Goal: Transaction & Acquisition: Obtain resource

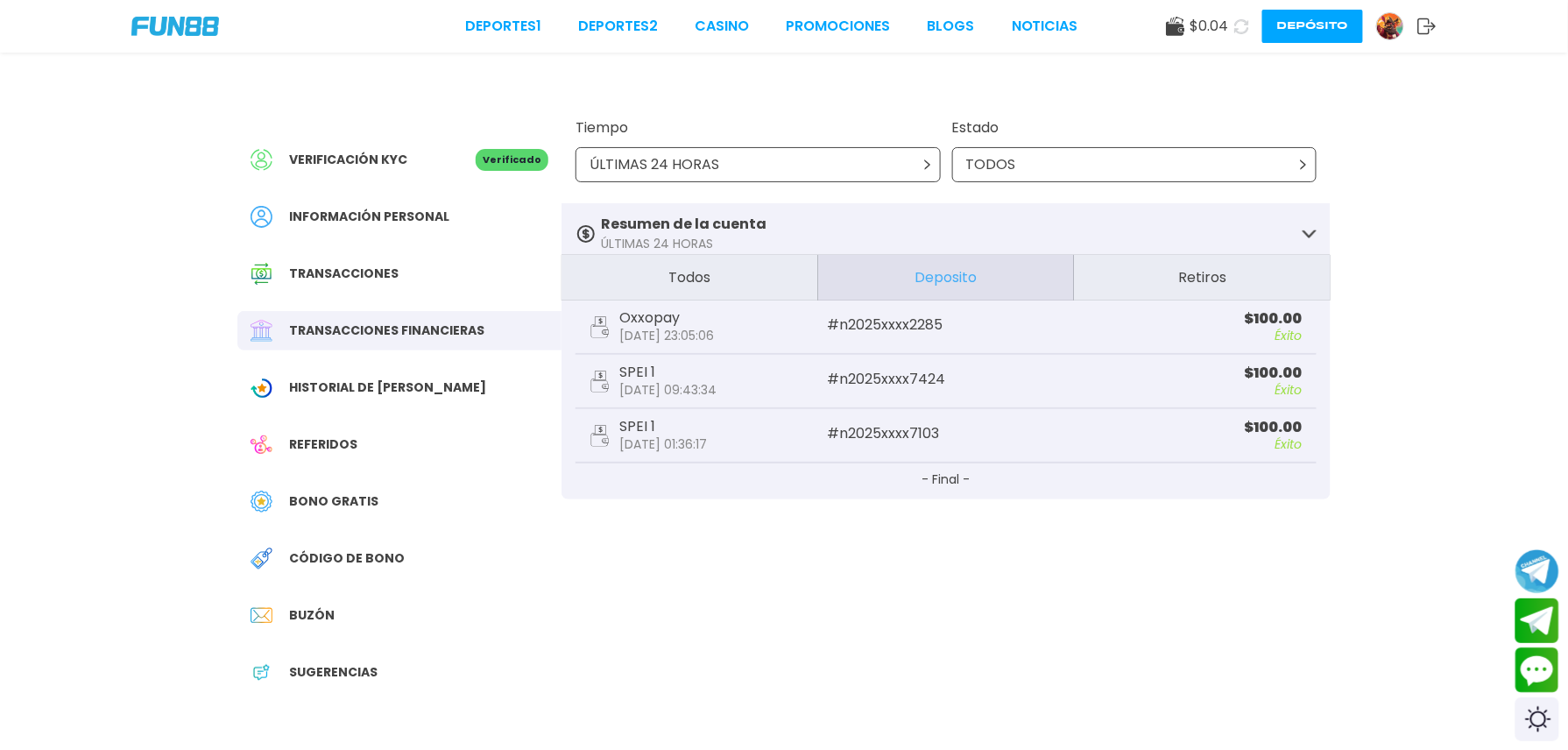
click at [1235, 28] on icon at bounding box center [1242, 26] width 15 height 15
click at [1234, 28] on icon at bounding box center [1242, 26] width 16 height 16
click at [1235, 28] on icon at bounding box center [1242, 26] width 15 height 15
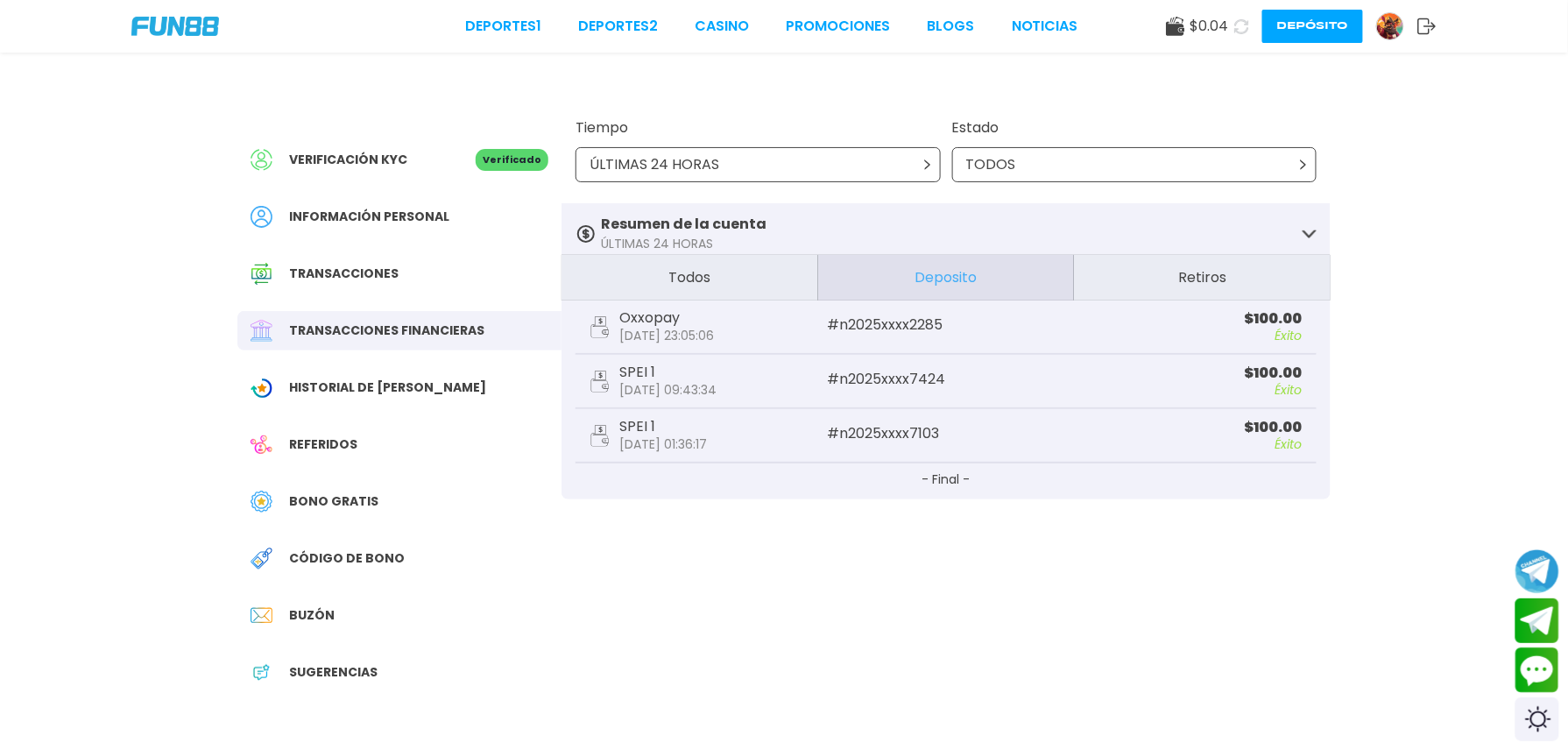
click at [1235, 28] on icon at bounding box center [1242, 26] width 15 height 15
click at [1234, 28] on icon at bounding box center [1242, 26] width 16 height 16
click at [1232, 28] on icon at bounding box center [1242, 25] width 21 height 21
click at [1235, 28] on icon at bounding box center [1242, 26] width 15 height 15
click at [1234, 28] on icon at bounding box center [1242, 26] width 16 height 16
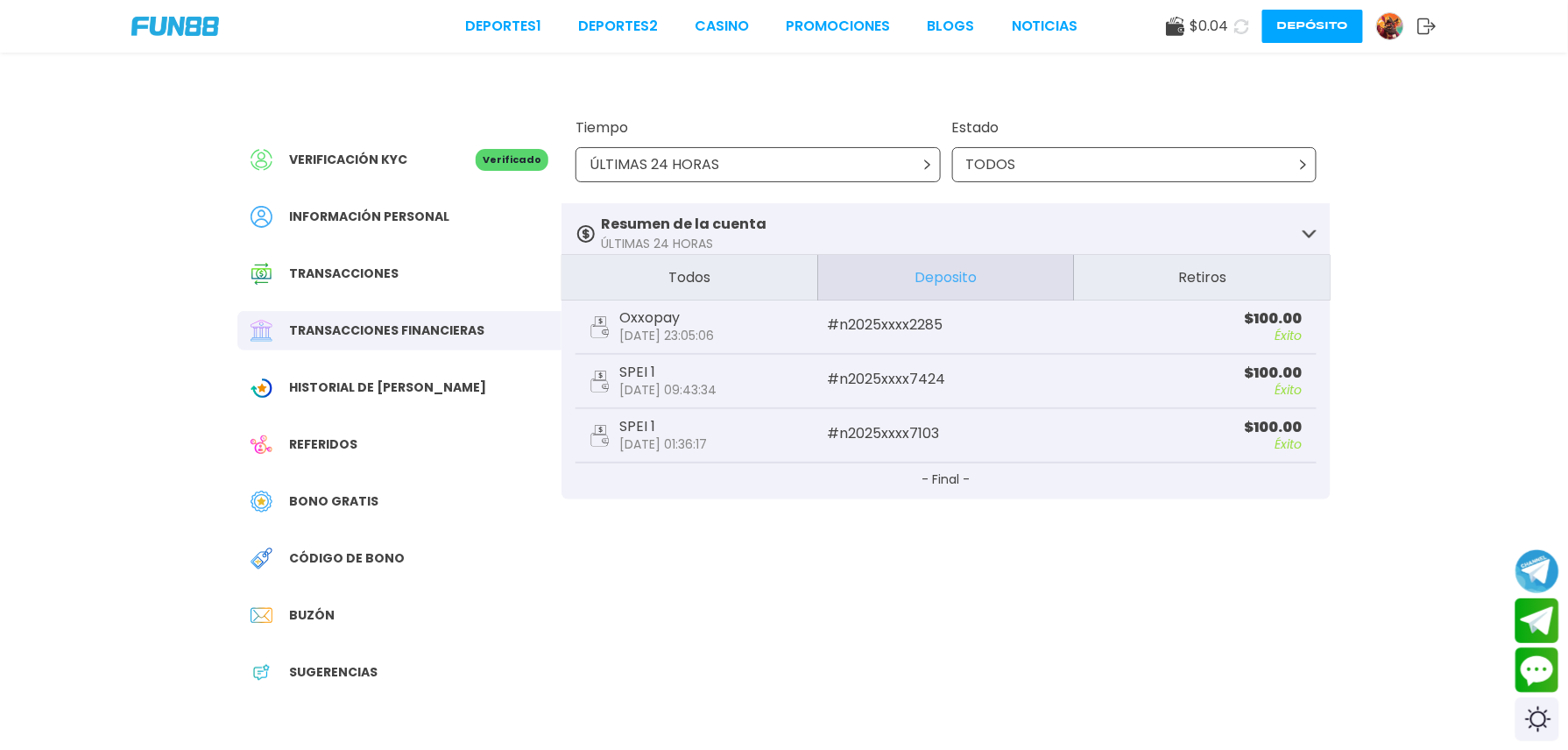
click at [1234, 28] on icon at bounding box center [1242, 26] width 16 height 16
click at [1378, 22] on img at bounding box center [1391, 25] width 26 height 26
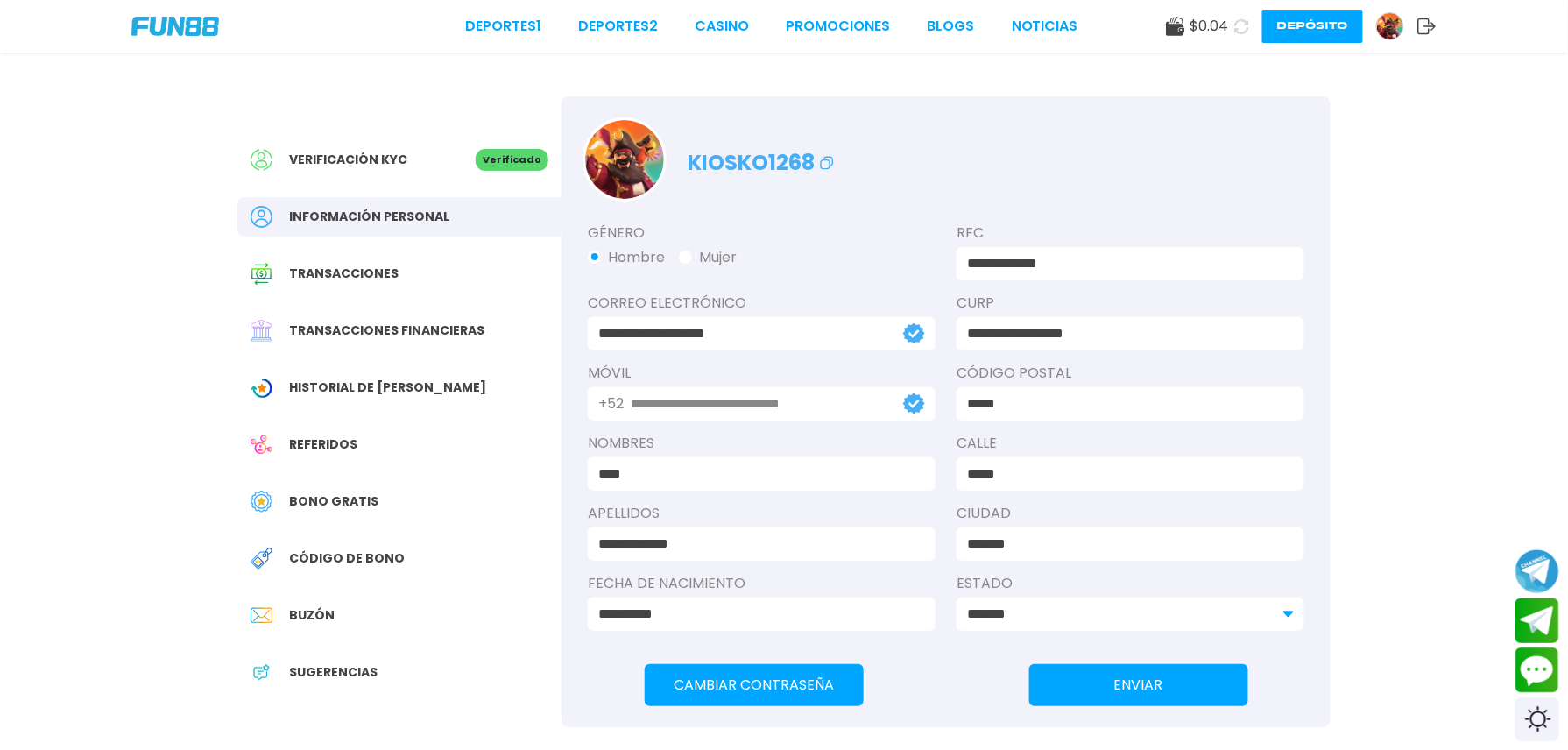
click at [368, 512] on div "Bono Gratis" at bounding box center [399, 502] width 324 height 39
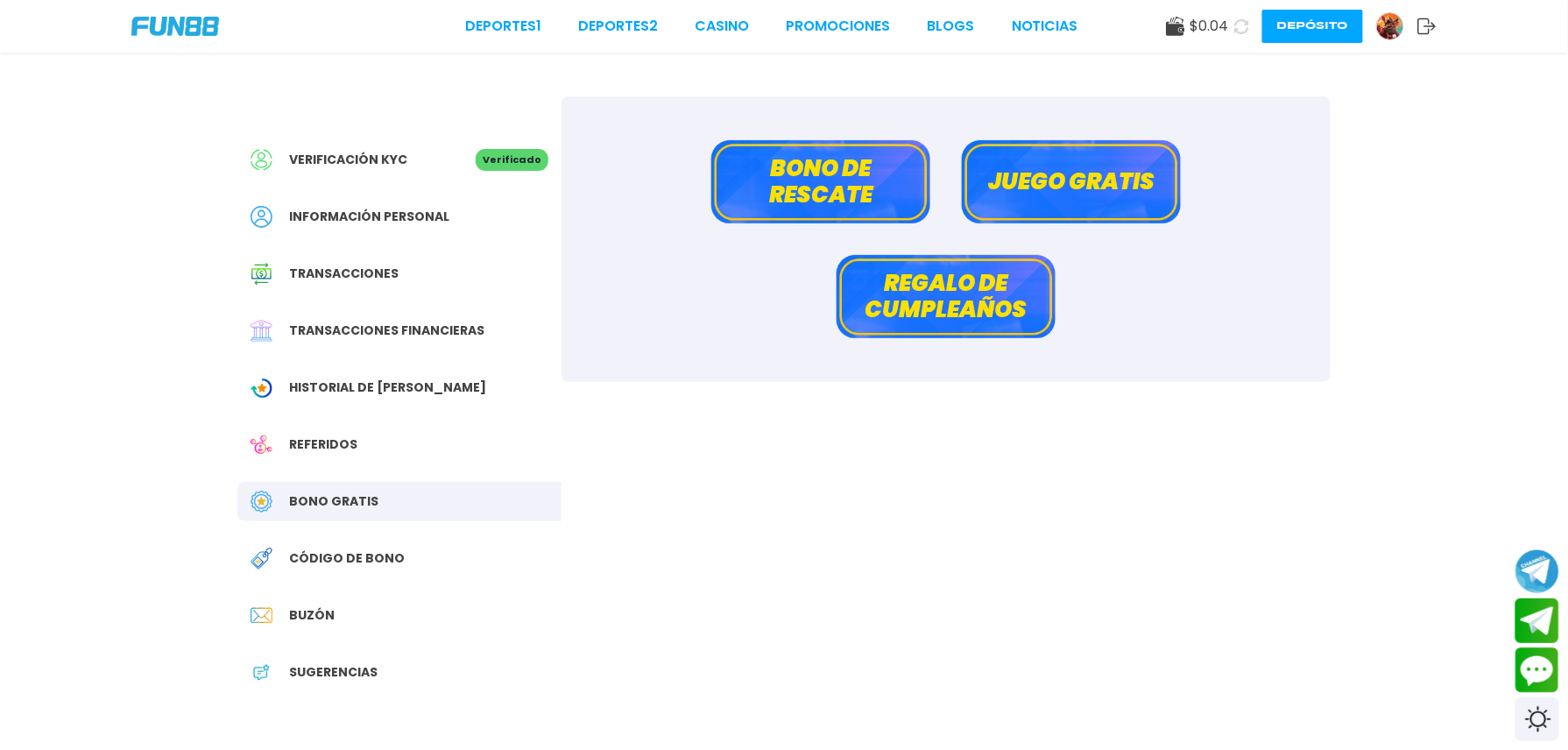
drag, startPoint x: 773, startPoint y: 212, endPoint x: 792, endPoint y: 207, distance: 19.6
click at [792, 207] on button "Bono de rescate" at bounding box center [821, 181] width 220 height 83
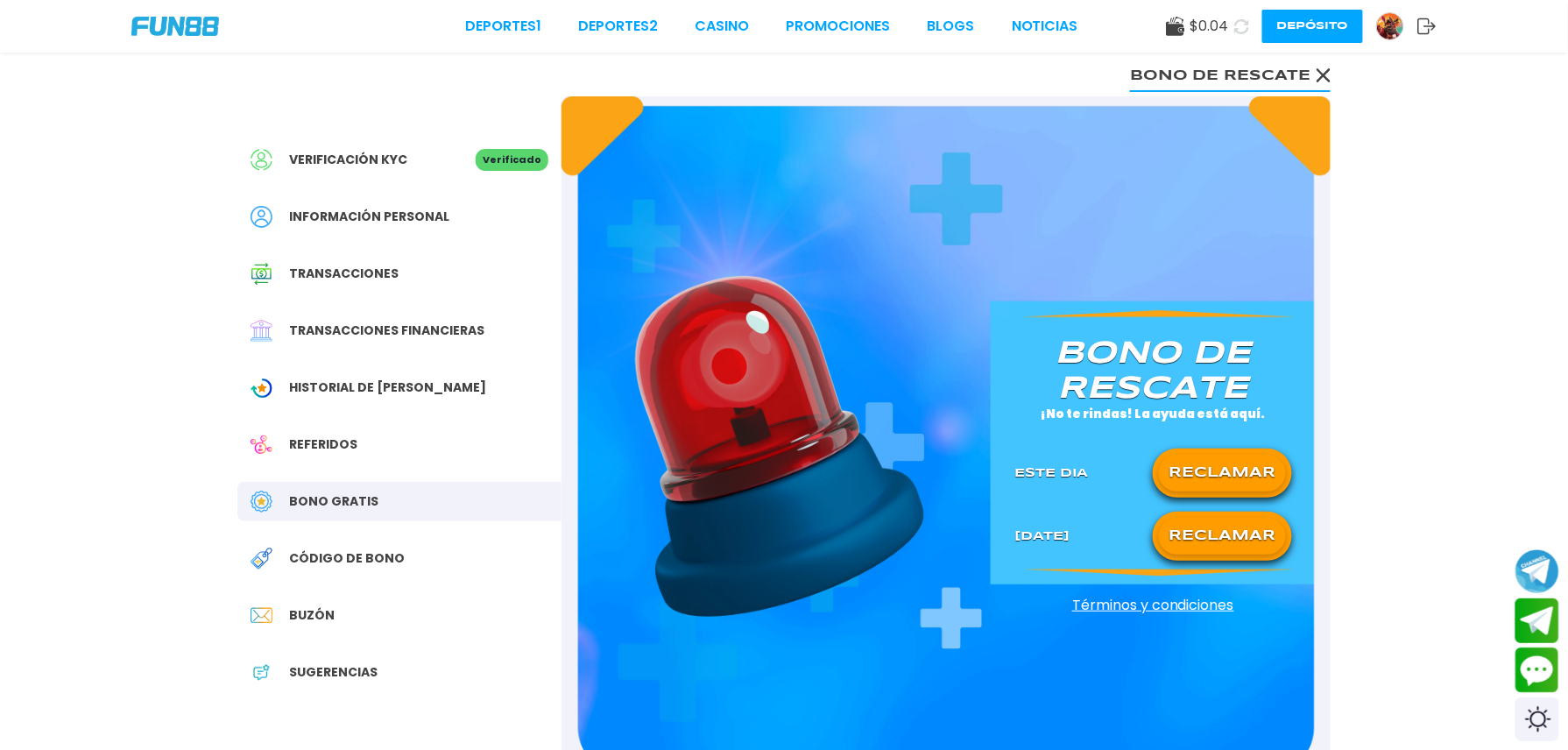
click at [1185, 468] on button "RECLAMAR" at bounding box center [1223, 474] width 127 height 37
click at [1185, 468] on div at bounding box center [1223, 474] width 127 height 22
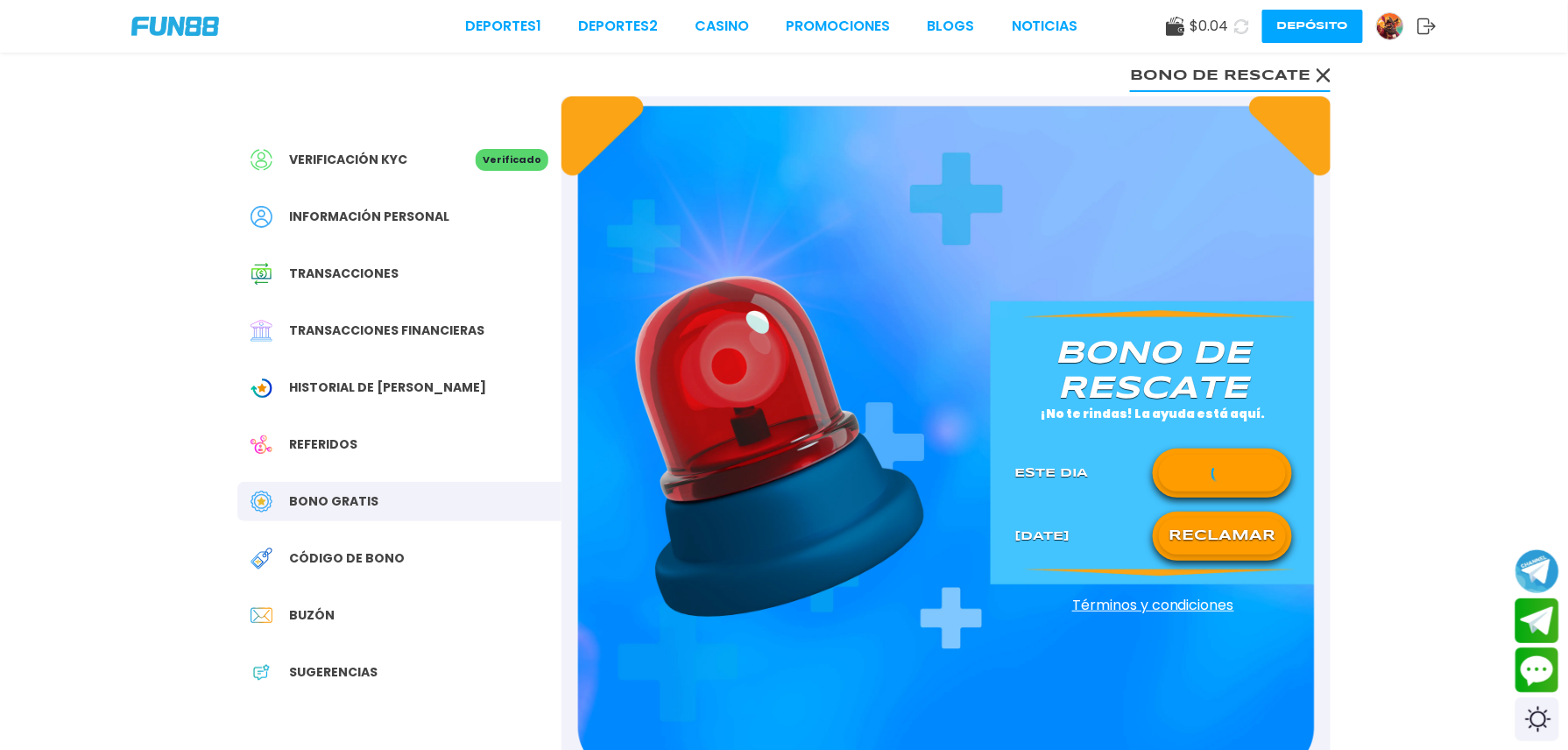
click at [1185, 468] on div at bounding box center [1223, 474] width 127 height 22
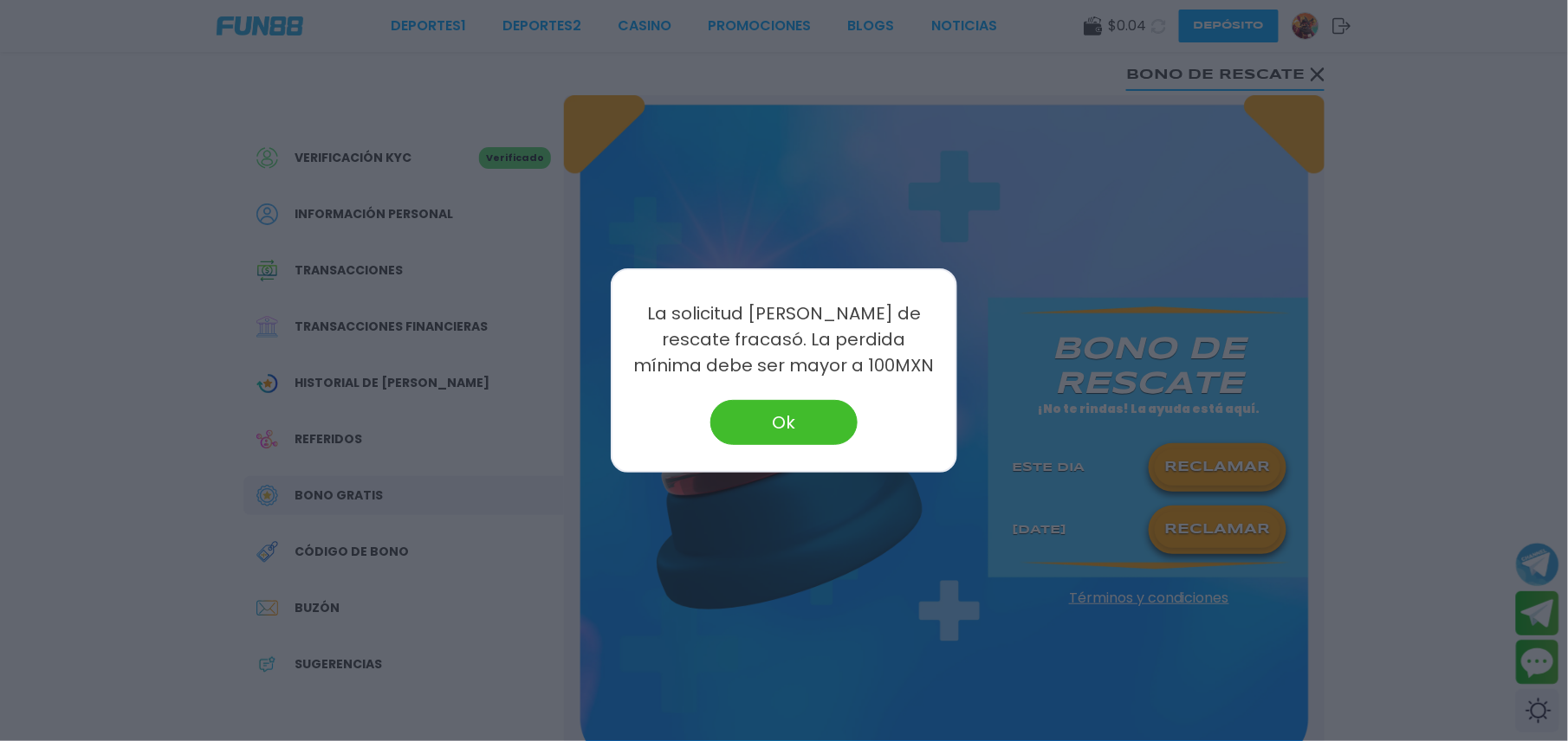
click at [1172, 462] on div at bounding box center [784, 370] width 1568 height 741
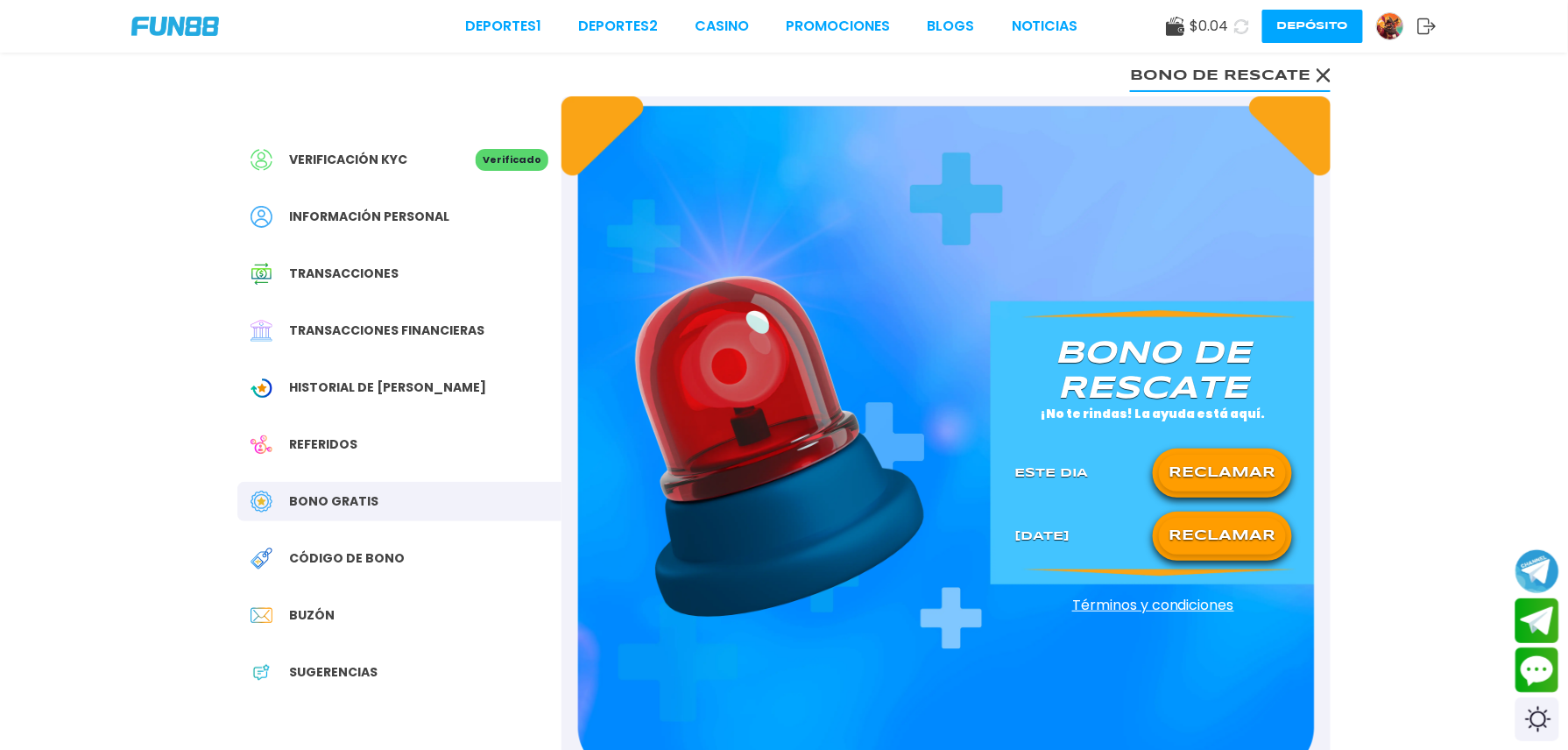
click at [1186, 470] on button "RECLAMAR" at bounding box center [1223, 474] width 127 height 37
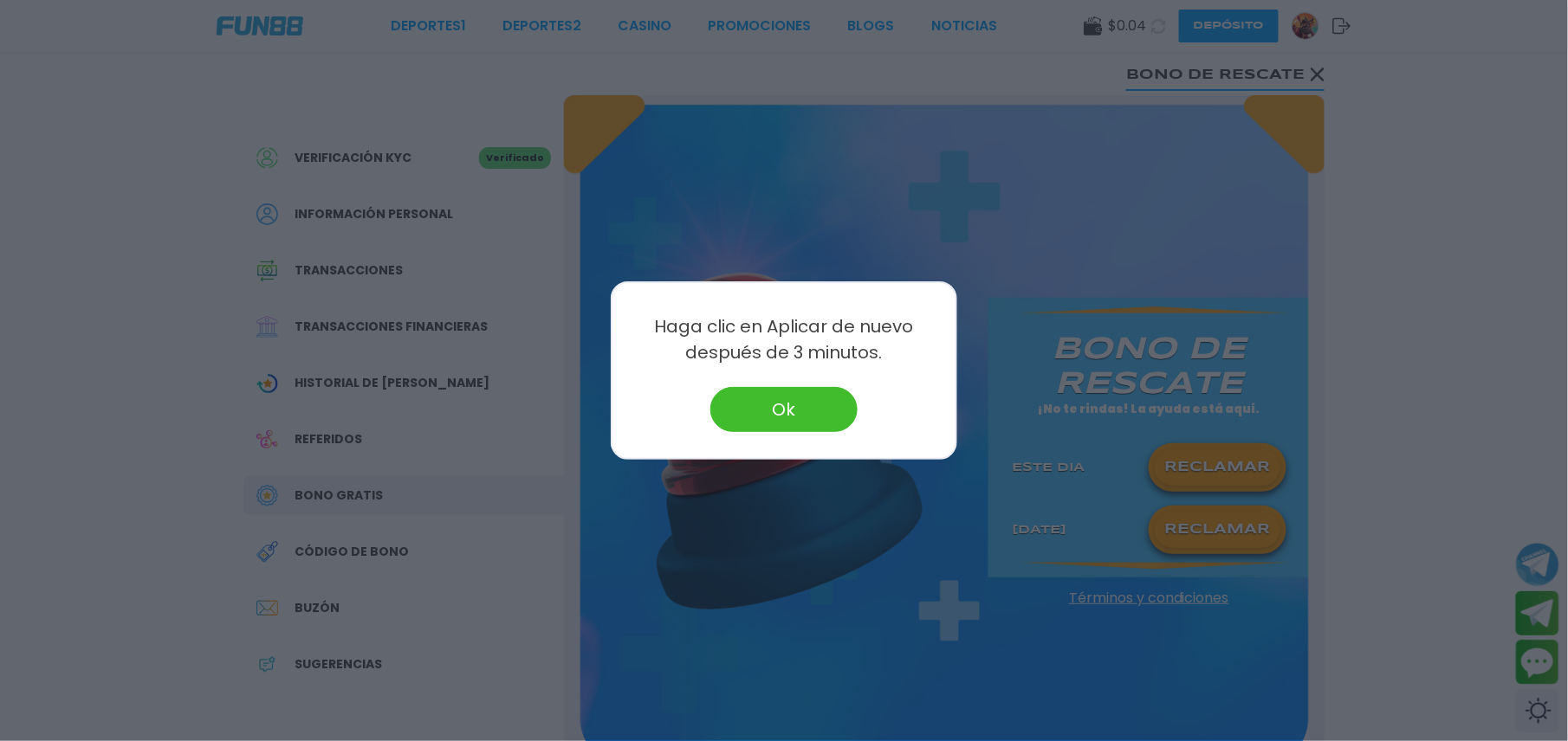
click at [1175, 464] on div at bounding box center [784, 370] width 1568 height 741
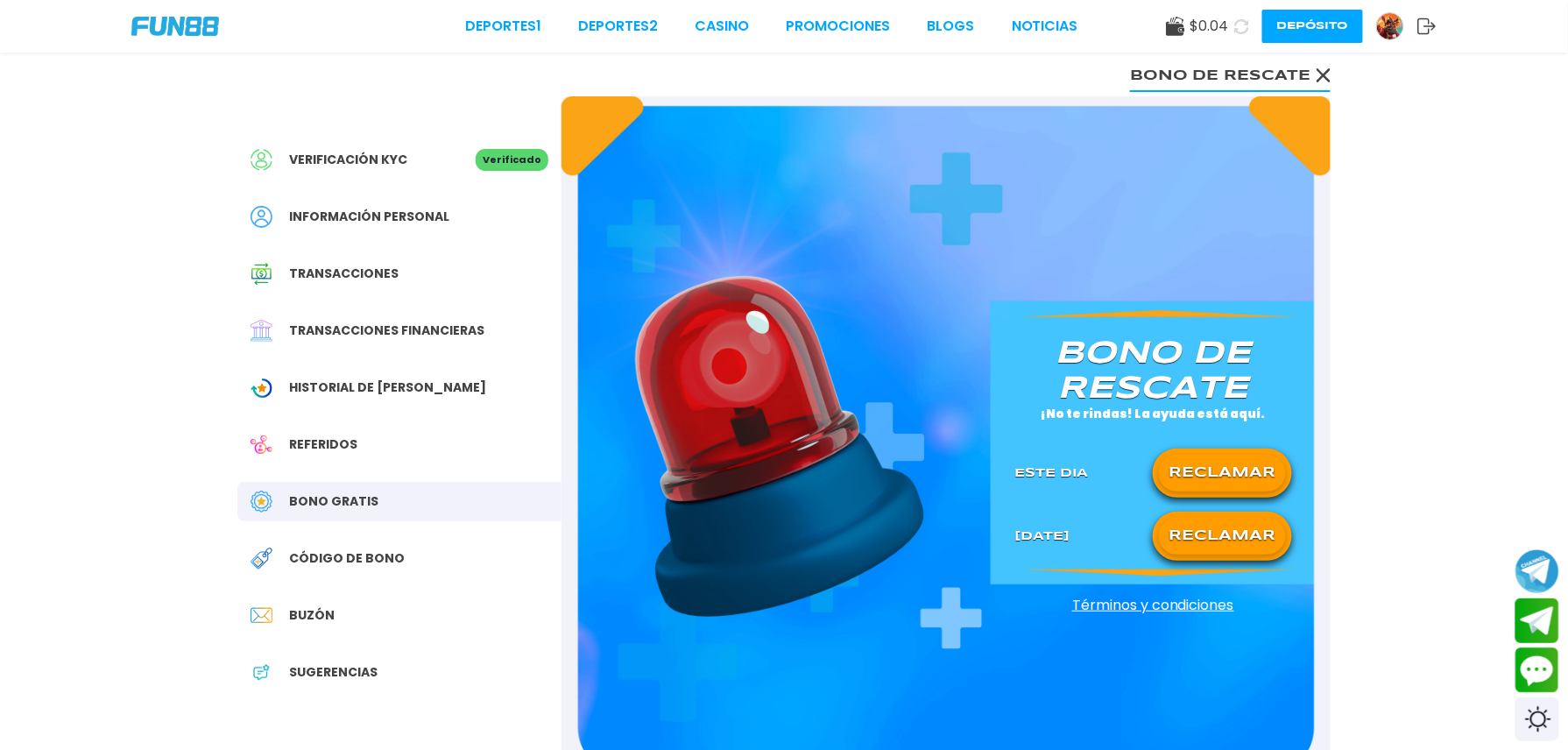
click at [1188, 470] on button "RECLAMAR" at bounding box center [1223, 474] width 127 height 37
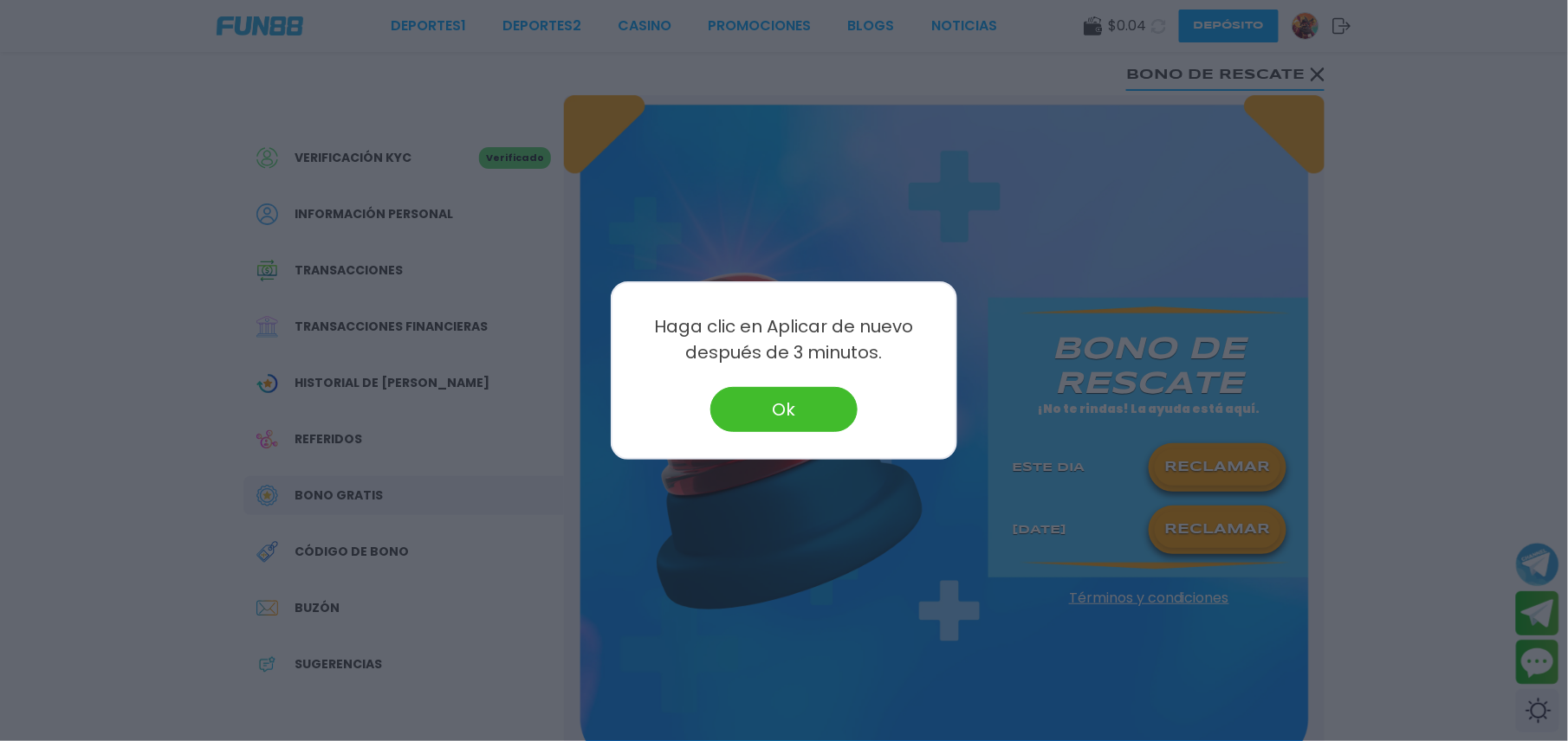
click at [1175, 464] on div at bounding box center [784, 370] width 1568 height 741
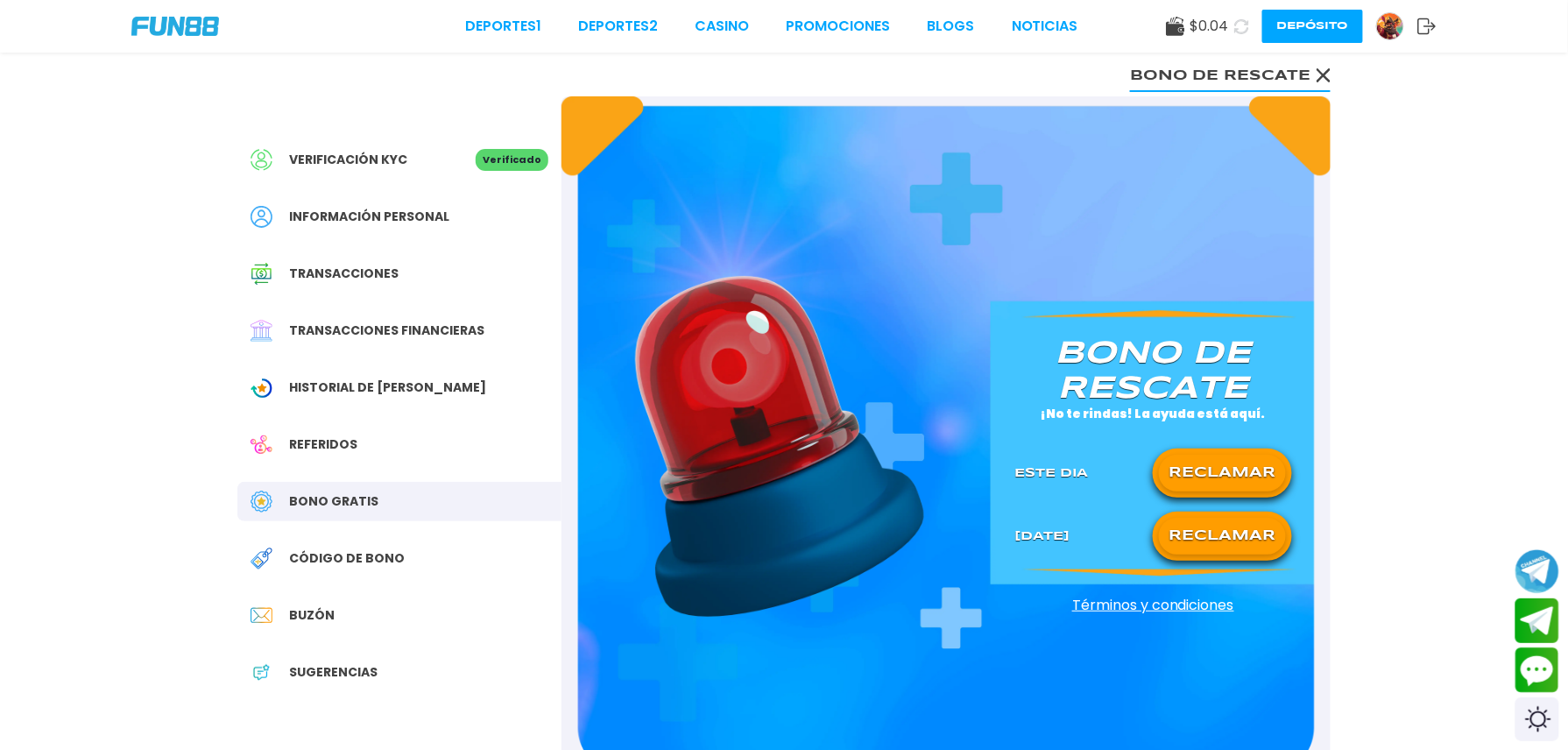
click at [1188, 470] on button "RECLAMAR" at bounding box center [1223, 474] width 127 height 37
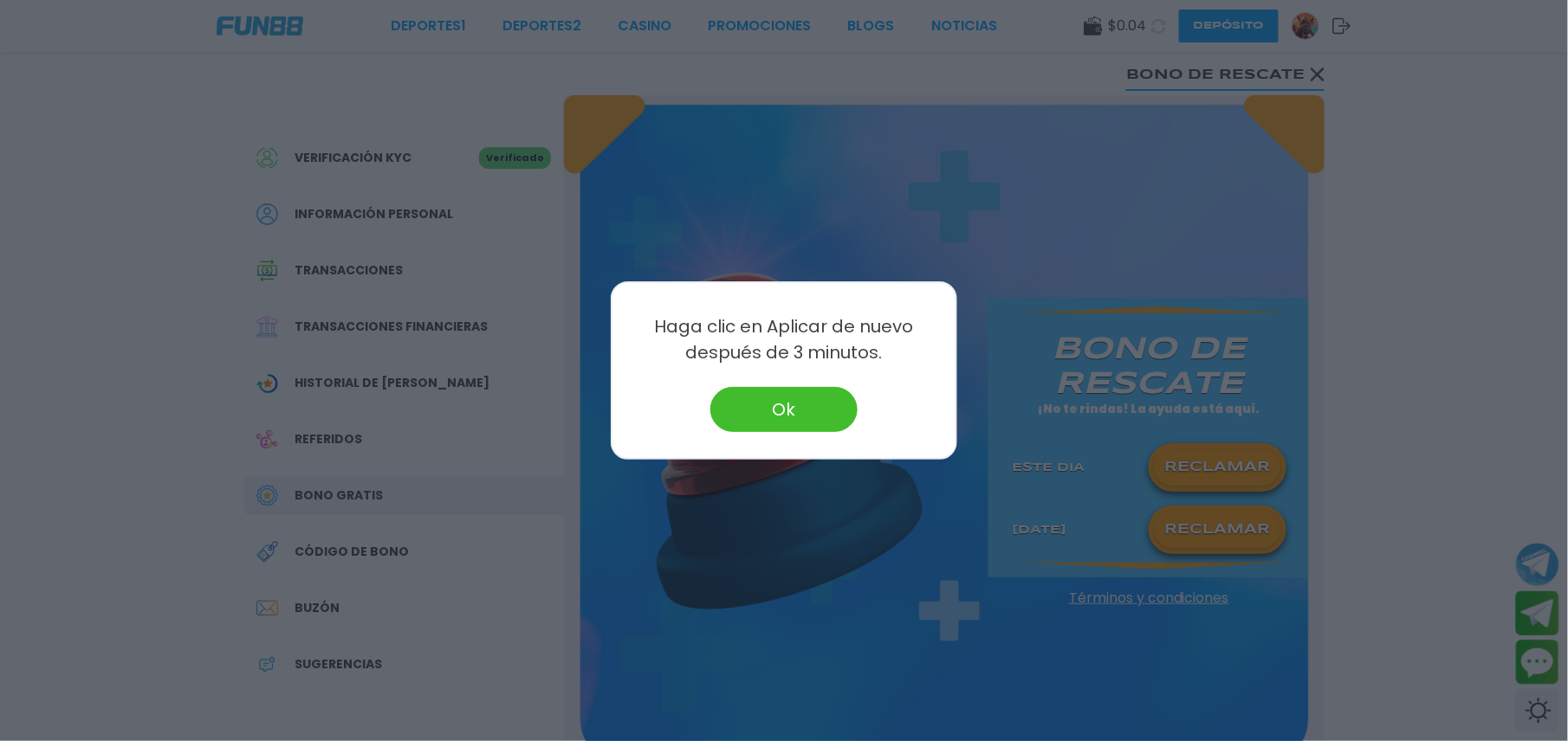
drag, startPoint x: 472, startPoint y: 81, endPoint x: 692, endPoint y: 134, distance: 226.3
click at [473, 86] on div at bounding box center [784, 370] width 1568 height 741
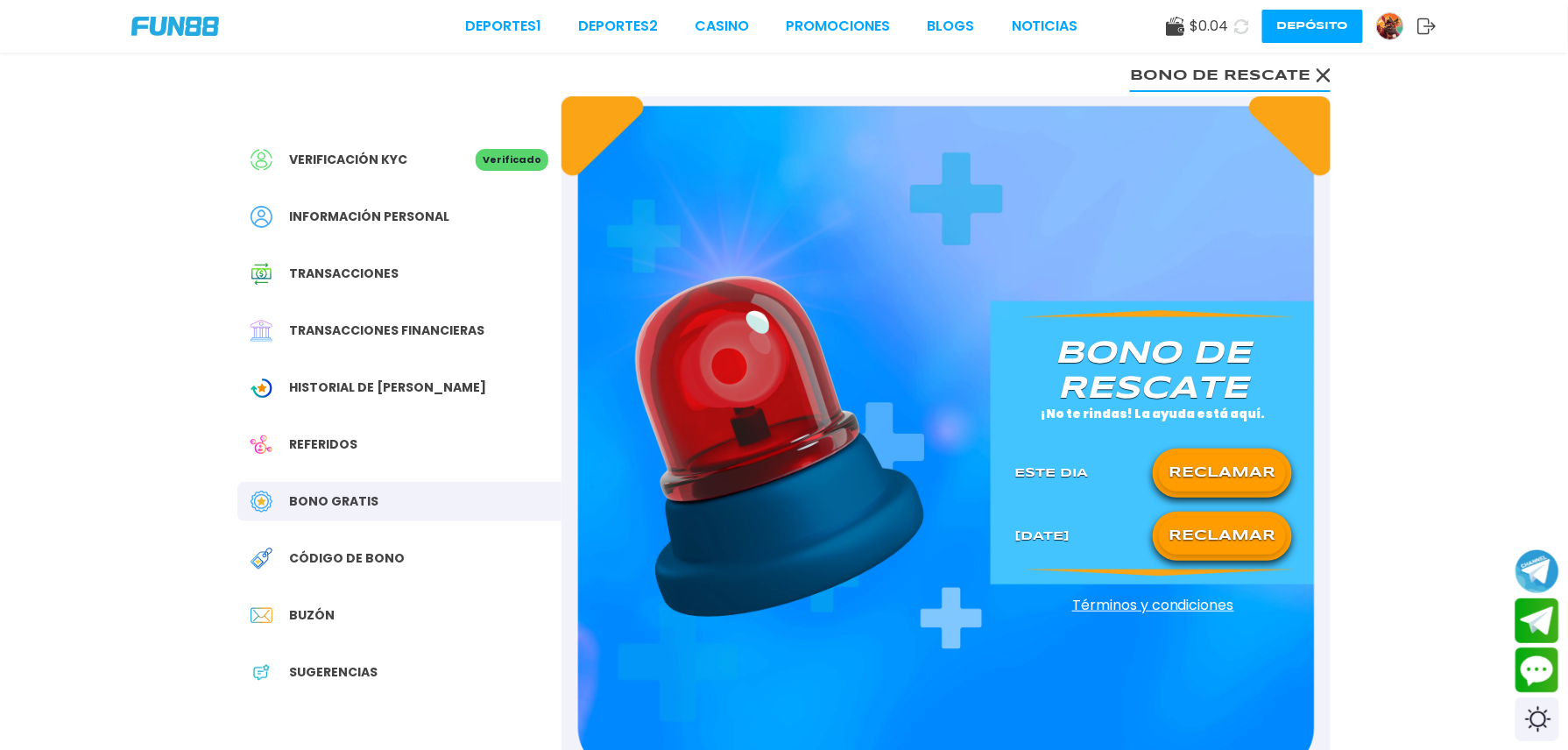
drag, startPoint x: 700, startPoint y: 135, endPoint x: 778, endPoint y: 145, distance: 78.6
click at [778, 145] on div "[PERSON_NAME] de rescate ¡No te rindas! La ayuda está aquí. Este Dia RECLAMAR […" at bounding box center [946, 437] width 769 height 682
click at [1234, 20] on use at bounding box center [1242, 26] width 16 height 16
click at [1330, 71] on div "Verificación KYC Verificado Información personal Transacciones Transacciones fi…" at bounding box center [784, 450] width 1136 height 794
drag, startPoint x: 352, startPoint y: 135, endPoint x: 365, endPoint y: 112, distance: 26.4
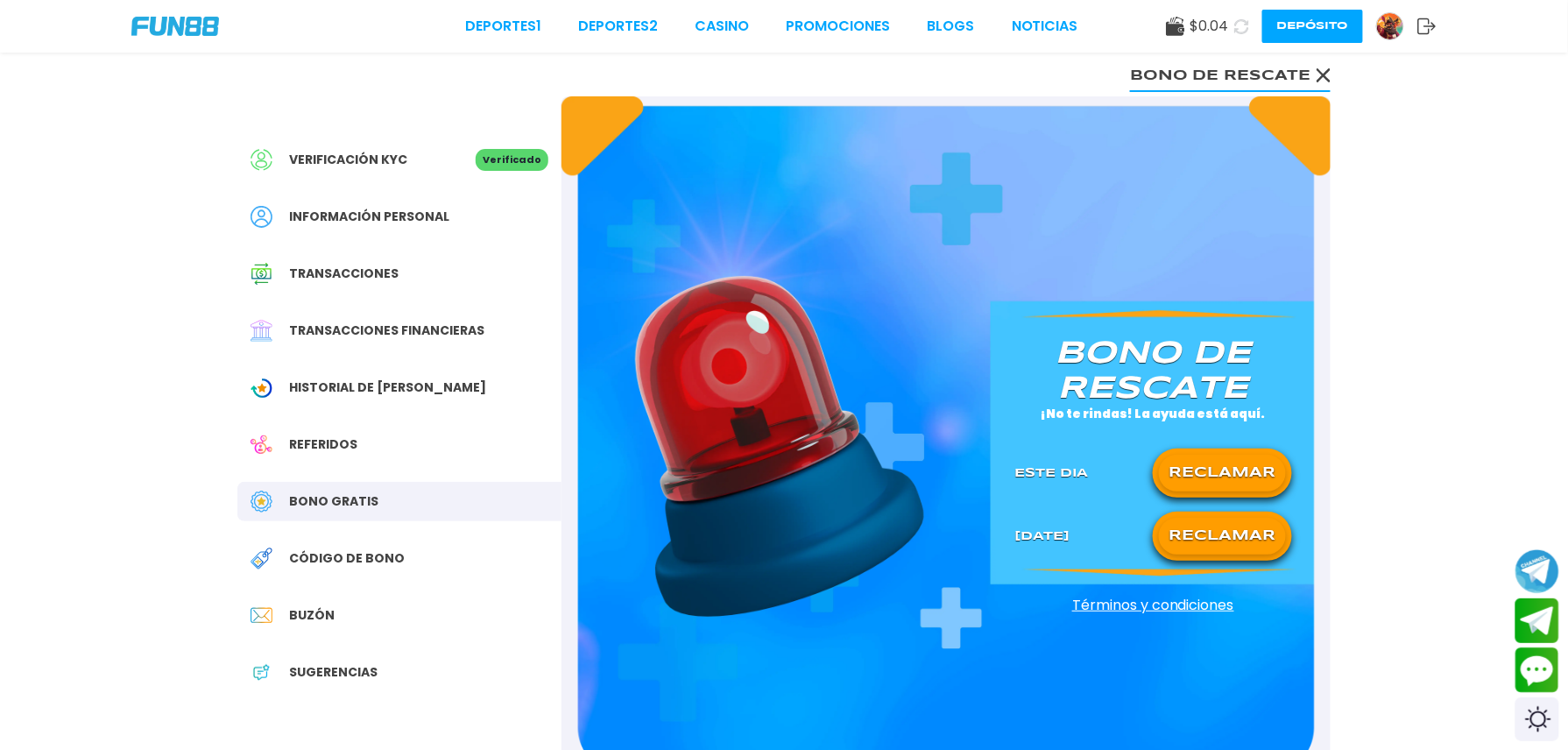
click at [361, 117] on div "Verificación KYC Verificado Información personal Transacciones Transacciones fi…" at bounding box center [399, 425] width 324 height 658
drag, startPoint x: 365, startPoint y: 112, endPoint x: 378, endPoint y: 104, distance: 15.3
click at [368, 107] on div "Verificación KYC Verificado Información personal Transacciones Transacciones fi…" at bounding box center [399, 425] width 324 height 658
drag, startPoint x: 474, startPoint y: 60, endPoint x: 597, endPoint y: 29, distance: 126.8
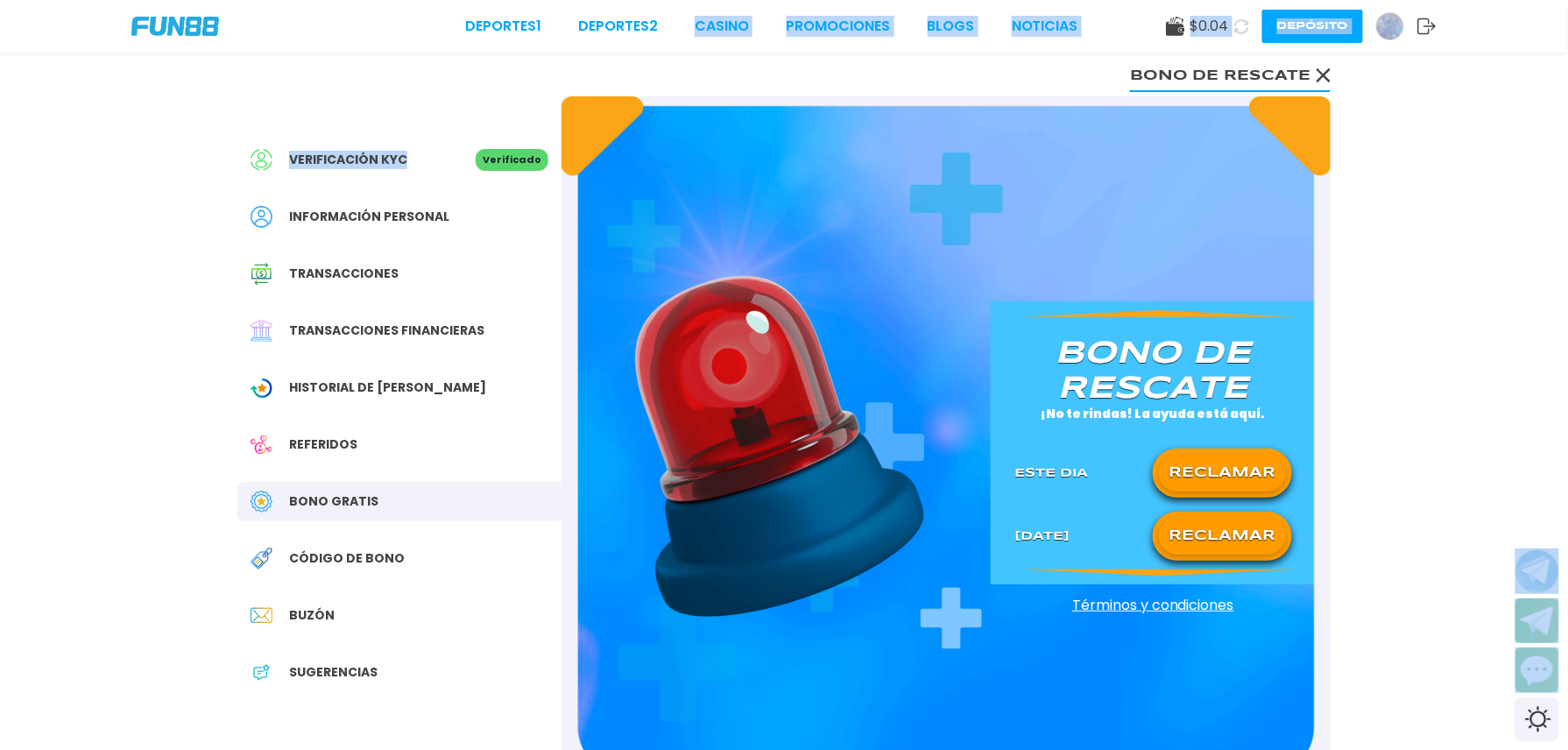
click at [809, 49] on div "Deportes 1 Deportes 2 CASINO Promociones BLOGS NOTICIAS $ 0.04 Depósito" at bounding box center [784, 26] width 1568 height 53
drag, startPoint x: 810, startPoint y: 46, endPoint x: 850, endPoint y: 77, distance: 50.6
click at [810, 47] on div "Deportes 1 Deportes 2 CASINO Promociones BLOGS NOTICIAS $ 0.04 Depósito" at bounding box center [784, 26] width 1568 height 53
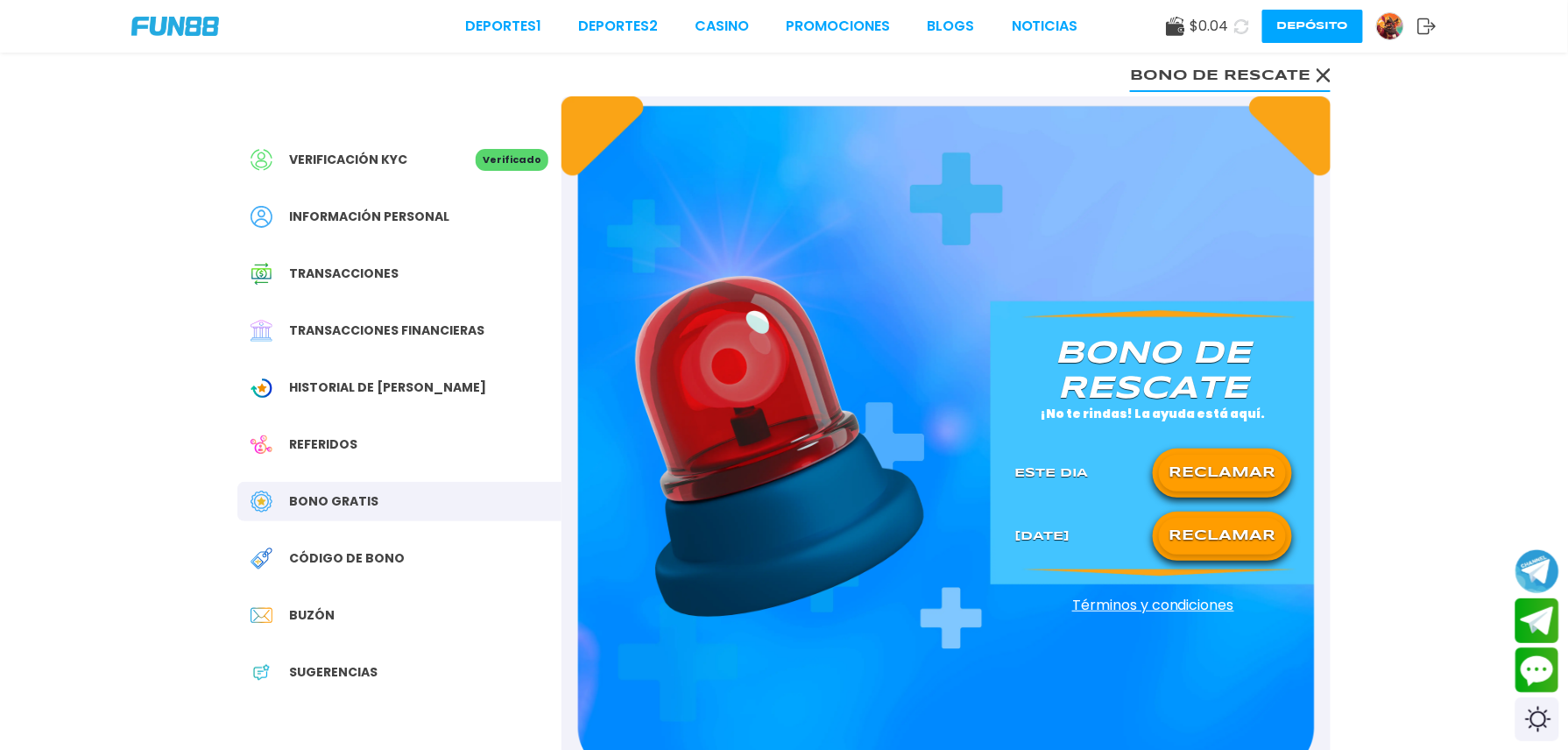
drag, startPoint x: 850, startPoint y: 77, endPoint x: 883, endPoint y: 75, distance: 33.1
click at [874, 80] on div "Verificación KYC Verificado Información personal Transacciones Transacciones fi…" at bounding box center [784, 450] width 1136 height 794
click at [884, 75] on div "Verificación KYC Verificado Información personal Transacciones Transacciones fi…" at bounding box center [784, 450] width 1136 height 794
click at [884, 74] on div "Verificación KYC Verificado Información personal Transacciones Transacciones fi…" at bounding box center [784, 450] width 1136 height 794
click at [1487, 236] on div "Verificación KYC Verificado Información personal Transacciones Transacciones fi…" at bounding box center [784, 424] width 1568 height 847
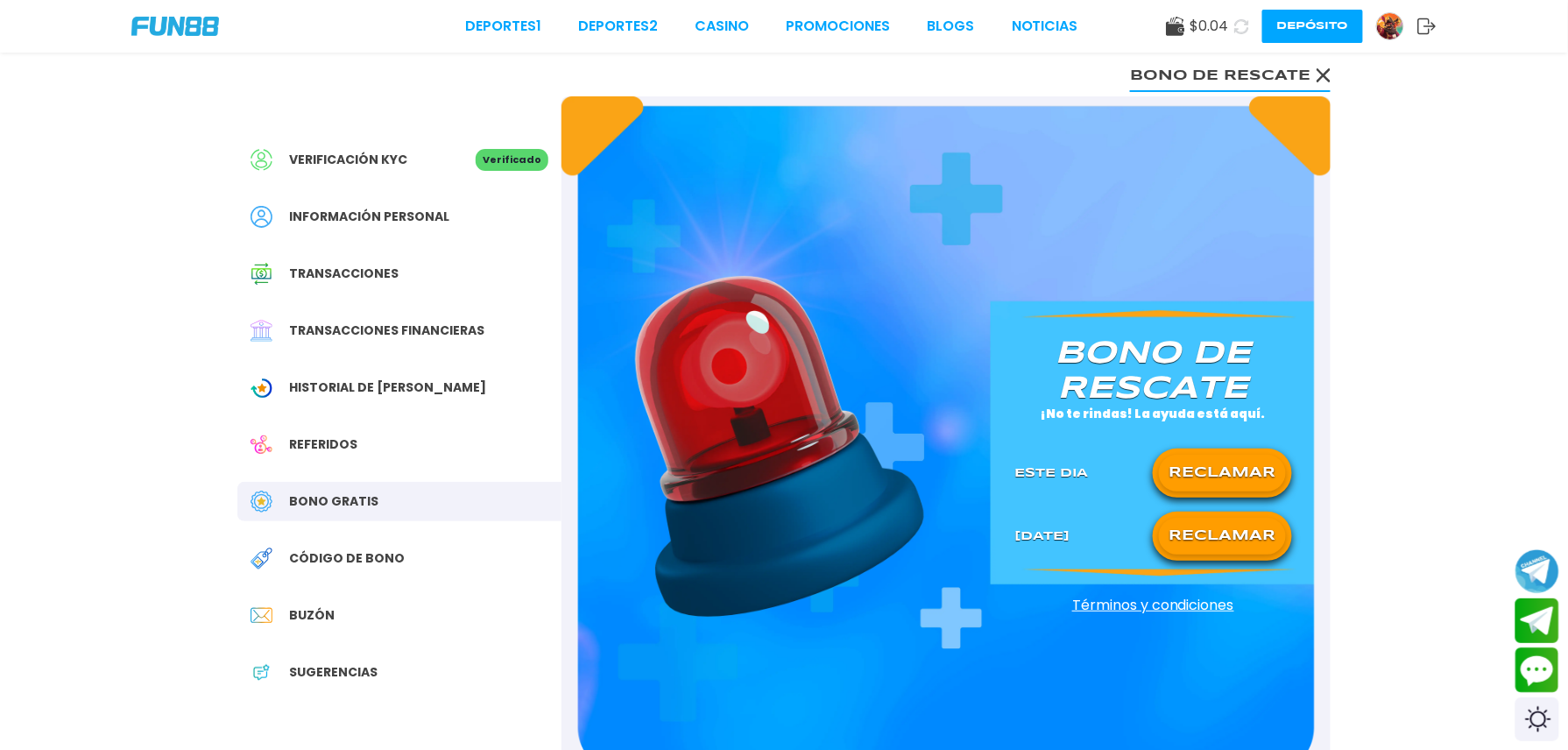
drag, startPoint x: 1487, startPoint y: 236, endPoint x: 1477, endPoint y: 238, distance: 10.2
click at [1477, 238] on div "Verificación KYC Verificado Información personal Transacciones Transacciones fi…" at bounding box center [784, 424] width 1568 height 847
drag, startPoint x: 1472, startPoint y: 239, endPoint x: 1460, endPoint y: 225, distance: 18.4
click at [1460, 238] on div "Verificación KYC Verificado Información personal Transacciones Transacciones fi…" at bounding box center [784, 424] width 1568 height 847
click at [1460, 225] on div "Verificación KYC Verificado Información personal Transacciones Transacciones fi…" at bounding box center [784, 424] width 1568 height 847
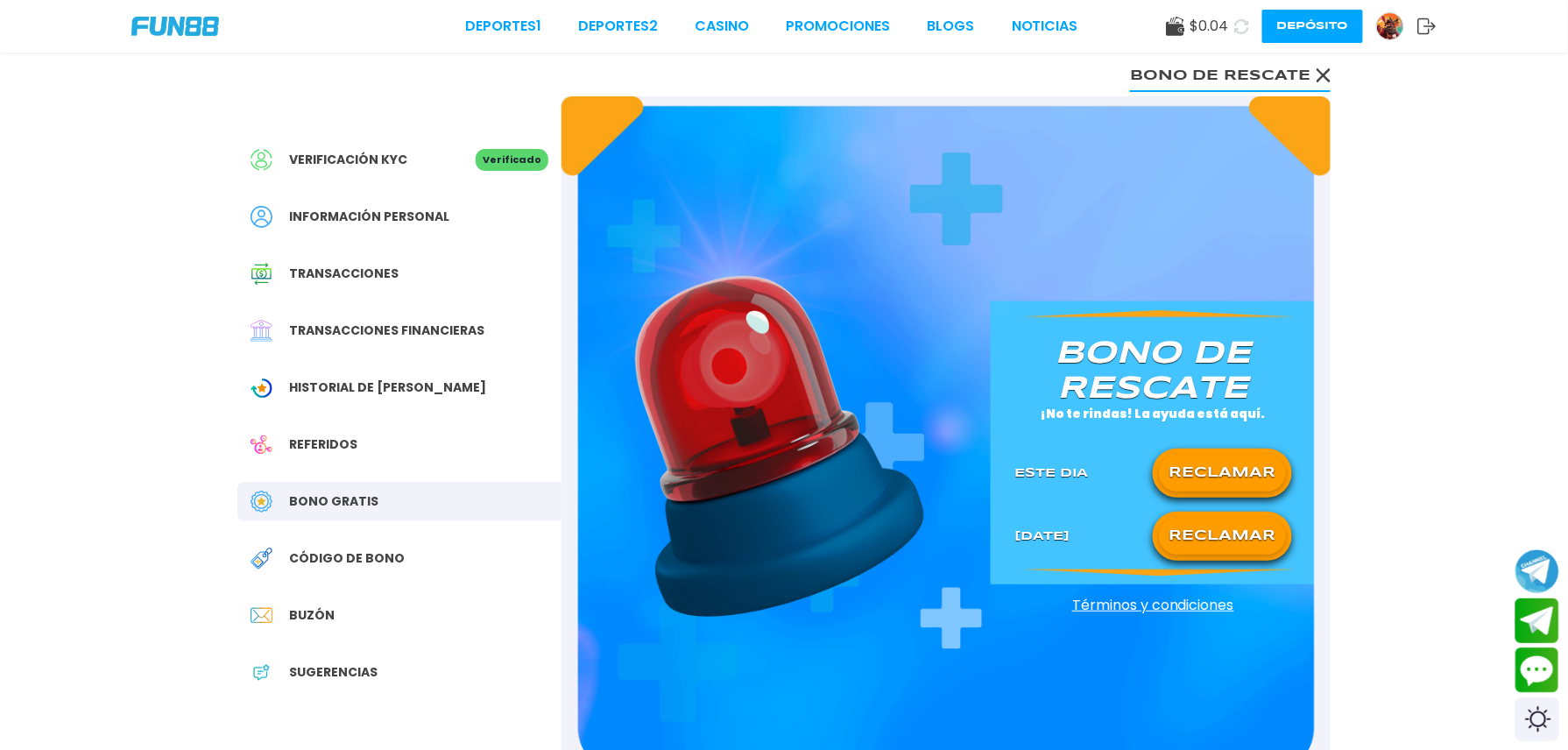
click at [1456, 263] on div "Verificación KYC Verificado Información personal Transacciones Transacciones fi…" at bounding box center [784, 424] width 1568 height 847
click at [1456, 270] on div "Verificación KYC Verificado Información personal Transacciones Transacciones fi…" at bounding box center [784, 424] width 1568 height 847
click at [1427, 509] on div "Verificación KYC Verificado Información personal Transacciones Transacciones fi…" at bounding box center [784, 424] width 1568 height 847
click at [1463, 419] on div "Verificación KYC Verificado Información personal Transacciones Transacciones fi…" at bounding box center [784, 424] width 1568 height 847
click at [1447, 456] on div "Verificación KYC Verificado Información personal Transacciones Transacciones fi…" at bounding box center [784, 424] width 1568 height 847
